Goal: Information Seeking & Learning: Check status

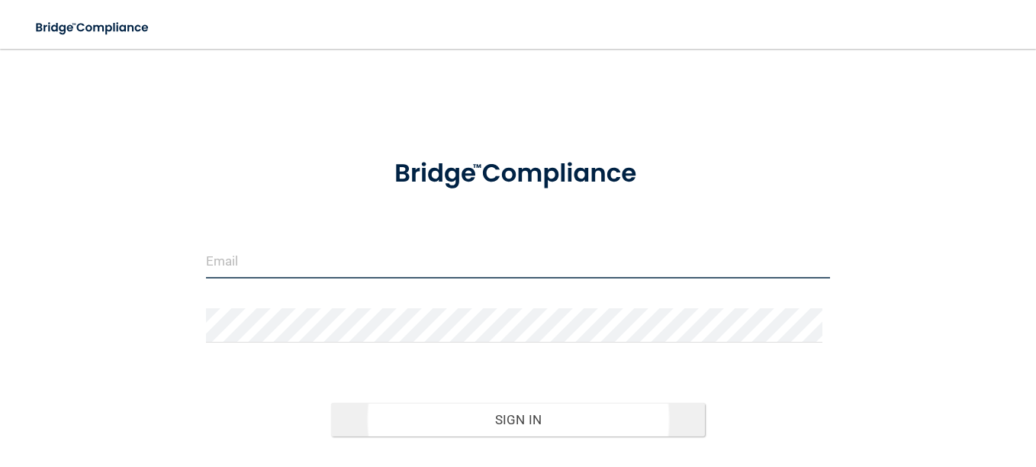
type input "[EMAIL_ADDRESS][DOMAIN_NAME]"
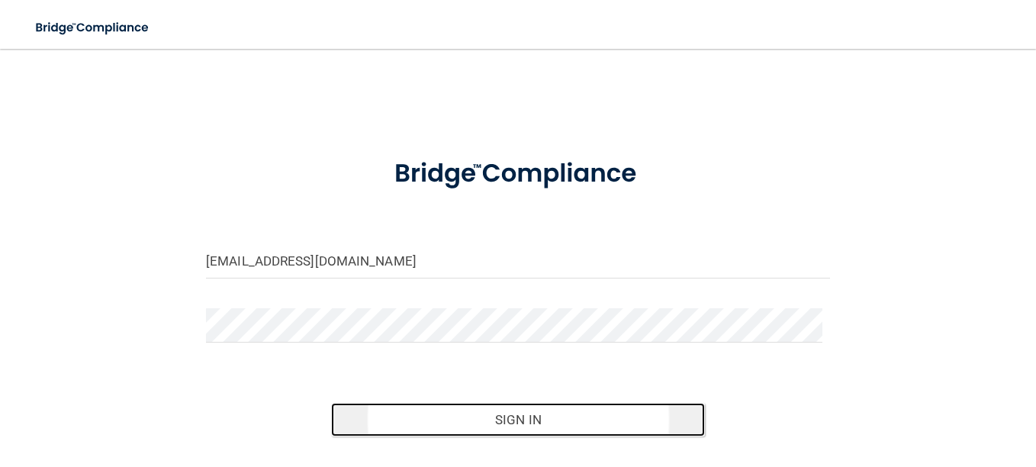
click at [465, 423] on button "Sign In" at bounding box center [518, 420] width 375 height 34
click at [549, 427] on button "Sign In" at bounding box center [518, 420] width 375 height 34
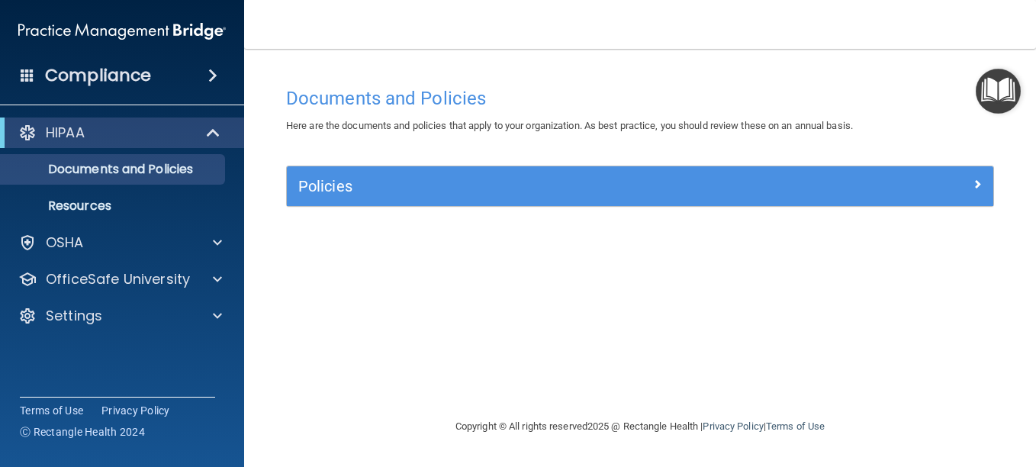
click at [997, 87] on img "Open Resource Center" at bounding box center [998, 91] width 45 height 45
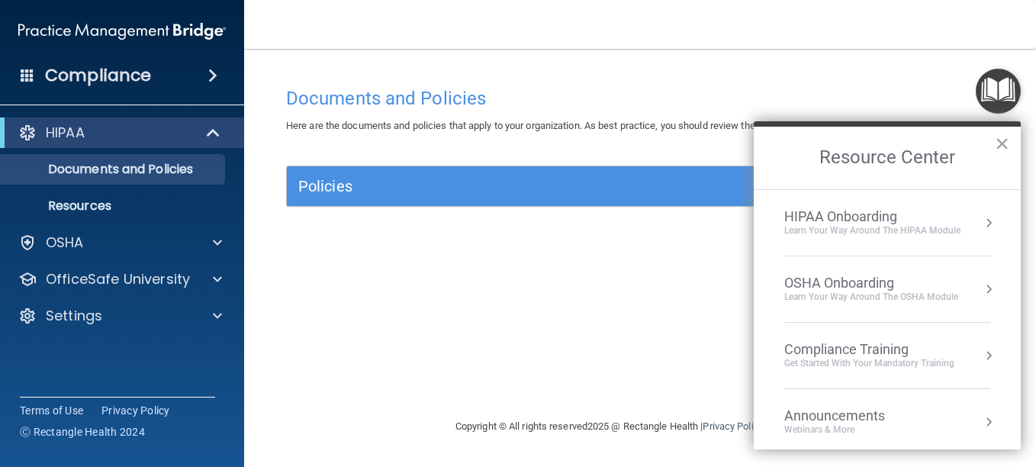
click at [208, 70] on span at bounding box center [212, 75] width 9 height 18
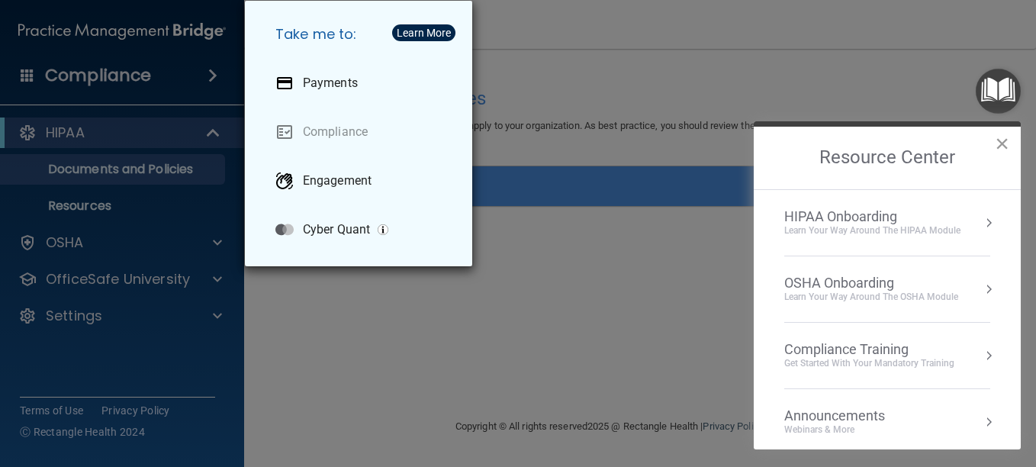
click at [997, 147] on button "×" at bounding box center [1002, 143] width 14 height 24
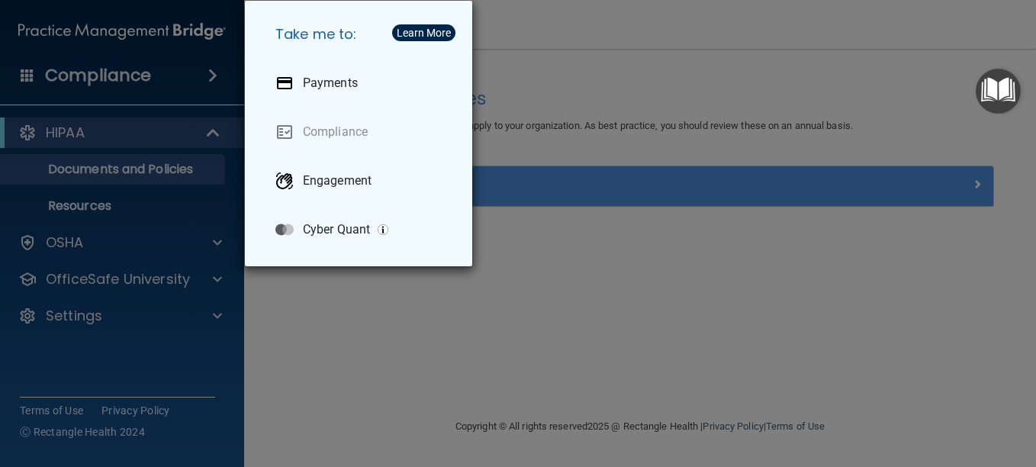
click at [607, 304] on div "Take me to: Payments Compliance Engagement Cyber Quant" at bounding box center [518, 233] width 1036 height 467
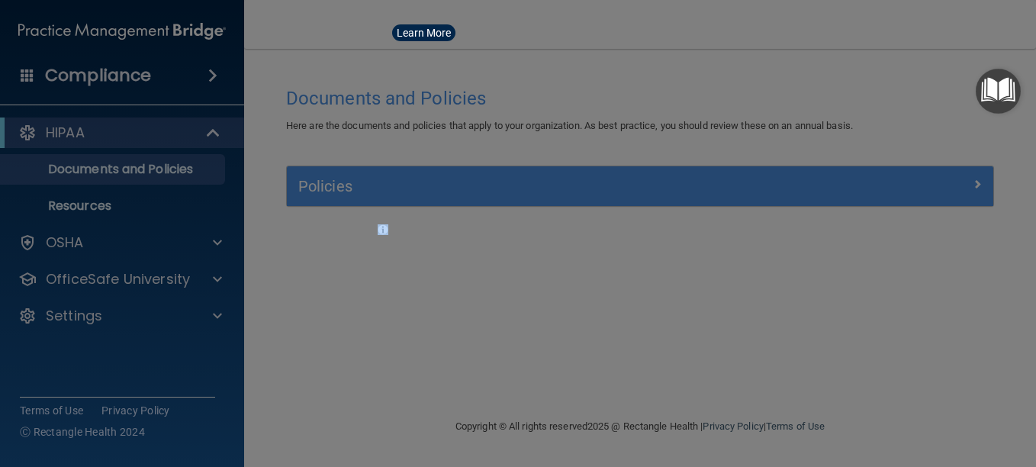
click at [607, 304] on div "Take me to: Payments Compliance Engagement Cyber Quant" at bounding box center [518, 233] width 1036 height 467
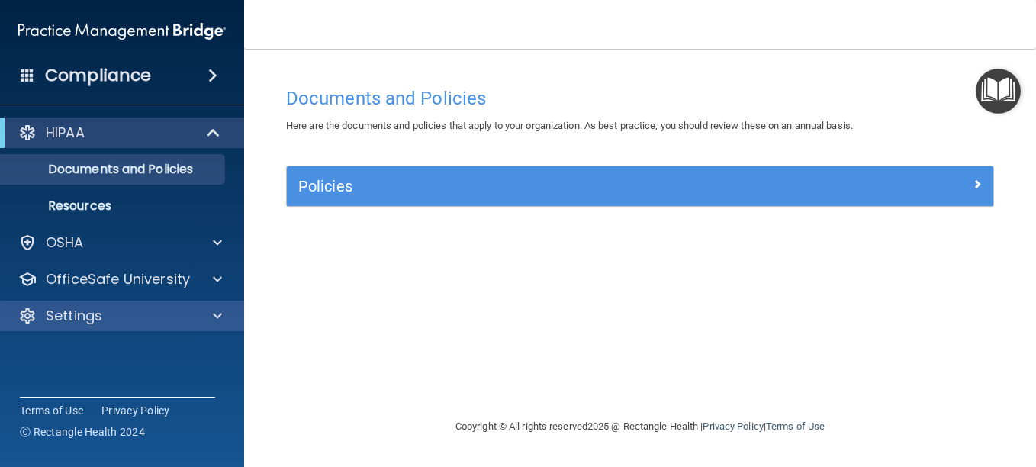
click at [72, 326] on div "Settings" at bounding box center [122, 316] width 245 height 31
click at [222, 313] on div at bounding box center [215, 316] width 38 height 18
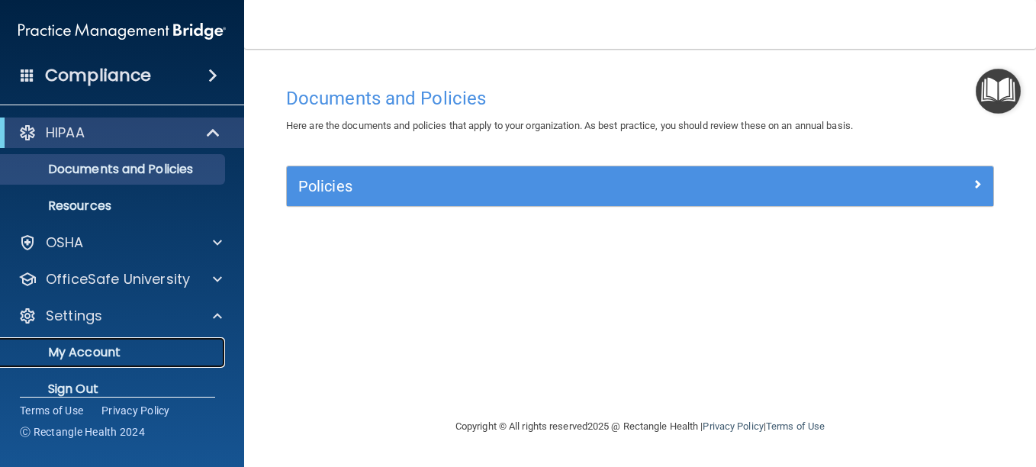
click at [172, 366] on link "My Account" at bounding box center [105, 352] width 240 height 31
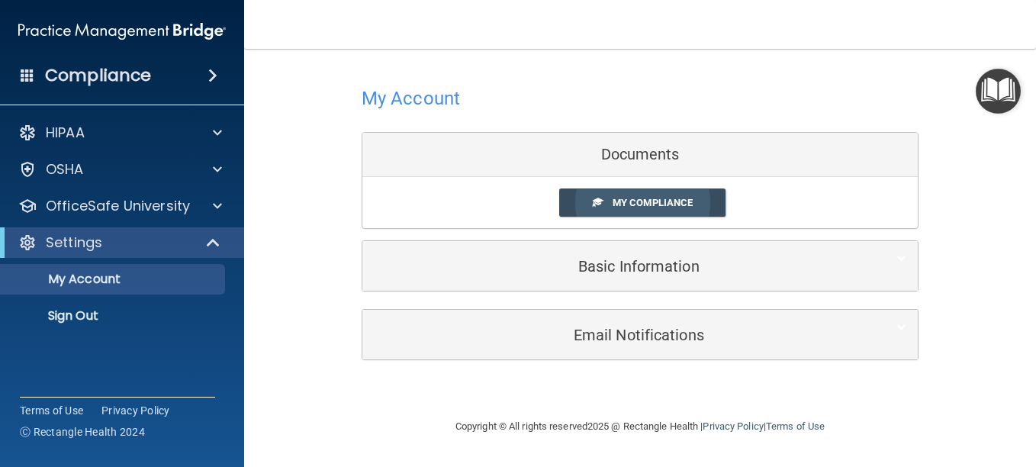
click at [620, 202] on span "My Compliance" at bounding box center [653, 202] width 80 height 11
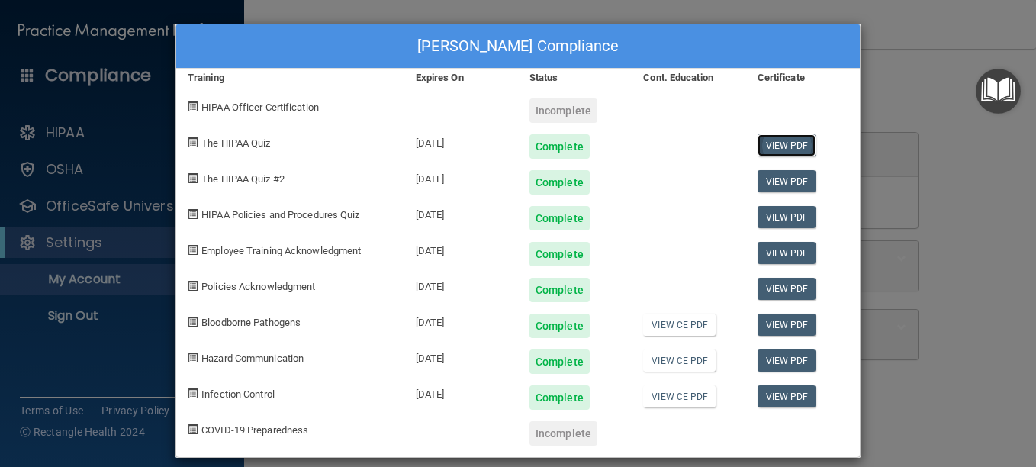
click at [774, 141] on link "View PDF" at bounding box center [787, 145] width 59 height 22
click at [782, 179] on link "View PDF" at bounding box center [787, 181] width 59 height 22
click at [770, 217] on link "View PDF" at bounding box center [787, 217] width 59 height 22
click at [781, 255] on link "View PDF" at bounding box center [787, 253] width 59 height 22
click at [771, 292] on link "View PDF" at bounding box center [787, 289] width 59 height 22
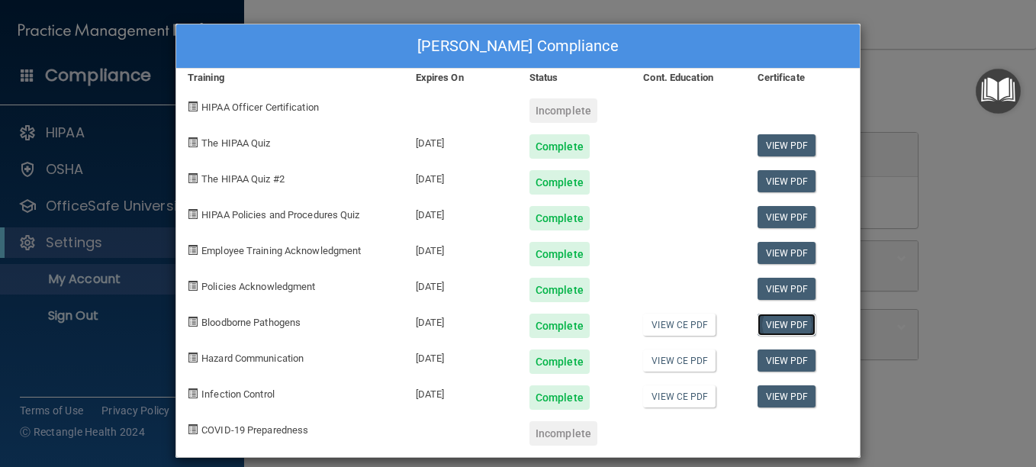
click at [778, 324] on link "View PDF" at bounding box center [787, 325] width 59 height 22
click at [669, 359] on link "View CE PDF" at bounding box center [679, 360] width 72 height 22
click at [687, 323] on link "View CE PDF" at bounding box center [679, 325] width 72 height 22
click at [689, 360] on link "View CE PDF" at bounding box center [679, 360] width 72 height 22
click at [663, 320] on link "View CE PDF" at bounding box center [679, 325] width 72 height 22
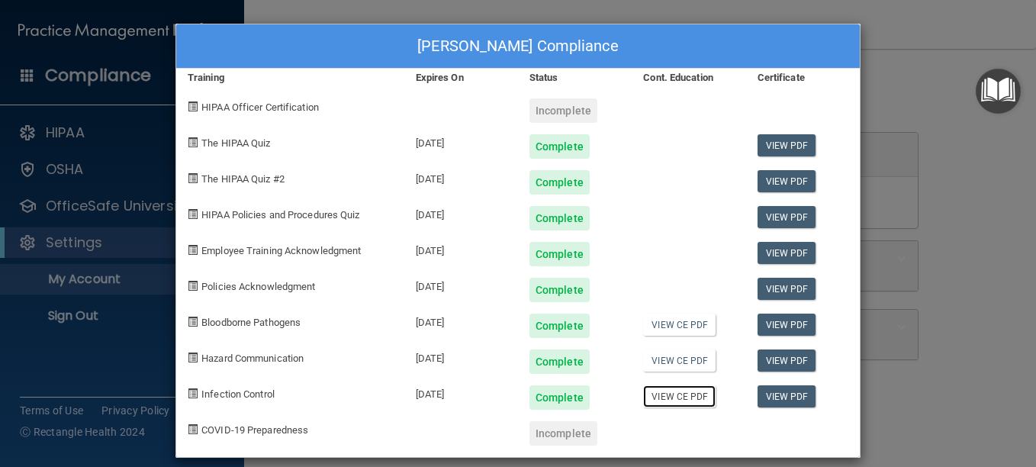
click at [675, 398] on link "View CE PDF" at bounding box center [679, 396] width 72 height 22
click at [773, 212] on link "View PDF" at bounding box center [787, 217] width 59 height 22
click at [786, 248] on link "View PDF" at bounding box center [787, 253] width 59 height 22
